Goal: Information Seeking & Learning: Learn about a topic

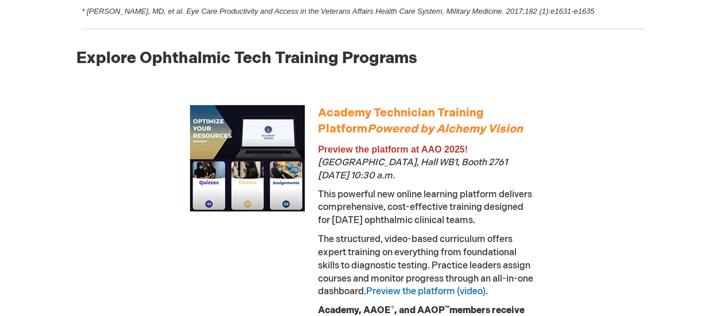
scroll to position [600, 0]
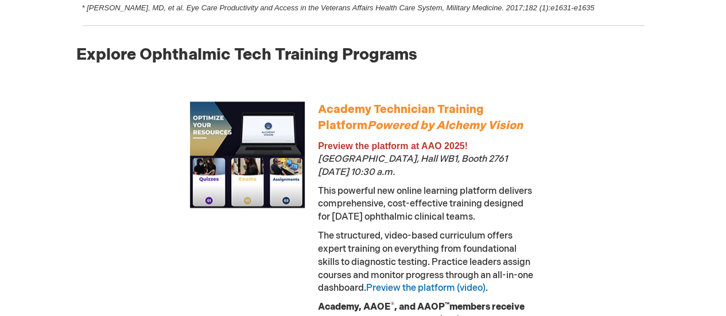
drag, startPoint x: 718, startPoint y: 91, endPoint x: 720, endPoint y: 123, distance: 32.8
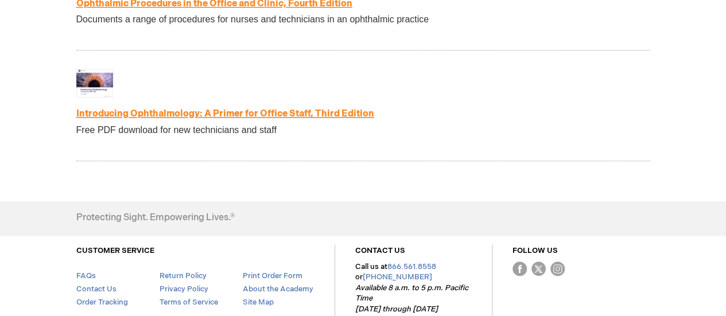
scroll to position [2654, 0]
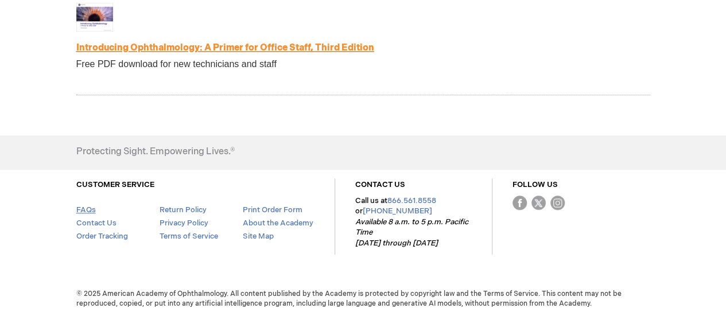
click at [83, 205] on link "FAQs" at bounding box center [86, 209] width 20 height 9
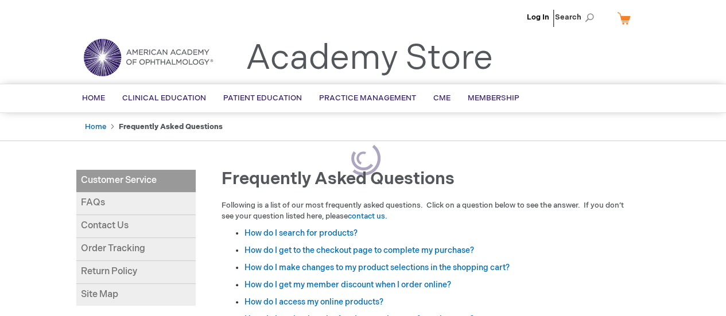
click at [83, 205] on link "FAQs" at bounding box center [135, 203] width 119 height 23
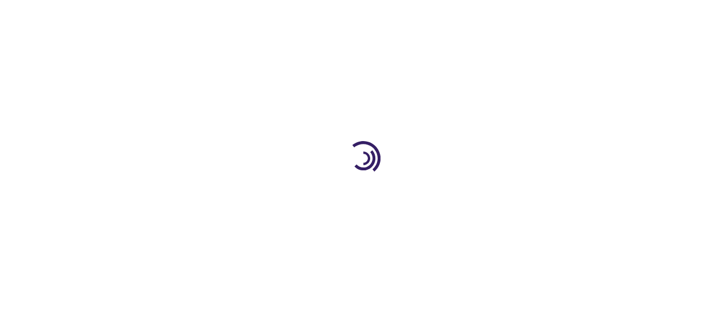
drag, startPoint x: 0, startPoint y: 0, endPoint x: 83, endPoint y: 205, distance: 220.8
click at [83, 205] on div at bounding box center [363, 158] width 726 height 316
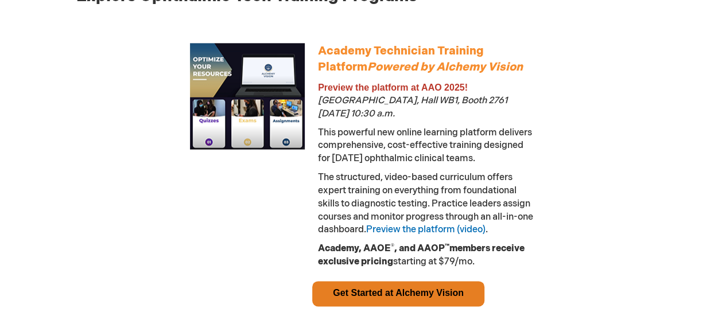
scroll to position [663, 0]
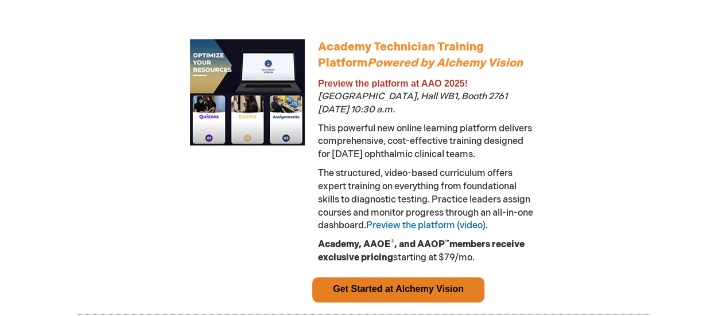
drag, startPoint x: 723, startPoint y: 93, endPoint x: 721, endPoint y: 107, distance: 13.9
